Goal: Download file/media

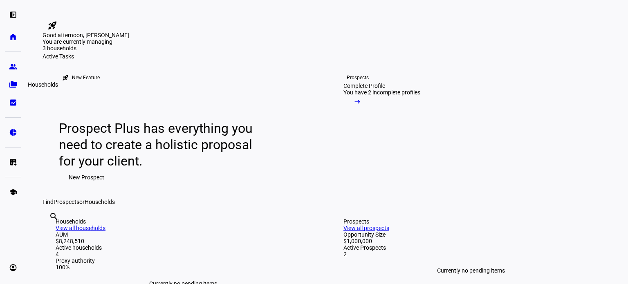
click at [10, 84] on eth-mat-symbol "folder_copy" at bounding box center [13, 85] width 8 height 8
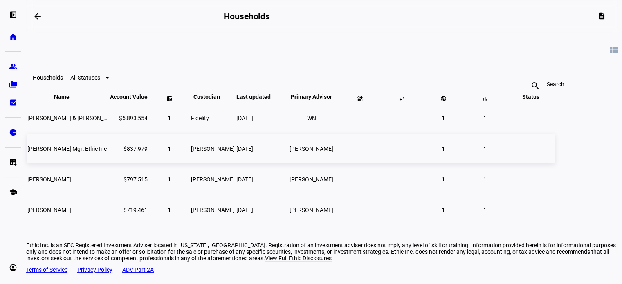
click at [107, 152] on span "[PERSON_NAME] Mgr: Ethic Inc" at bounding box center [66, 149] width 79 height 7
click at [13, 103] on eth-mat-symbol "bid_landscape" at bounding box center [13, 103] width 8 height 8
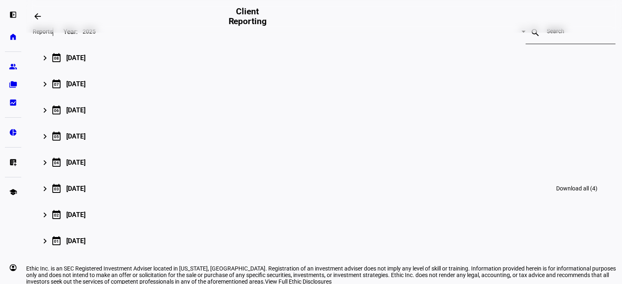
scroll to position [164, 0]
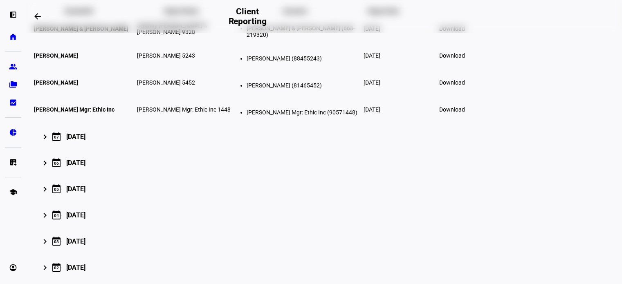
click at [465, 113] on span "Download" at bounding box center [452, 109] width 26 height 7
